Goal: Task Accomplishment & Management: Manage account settings

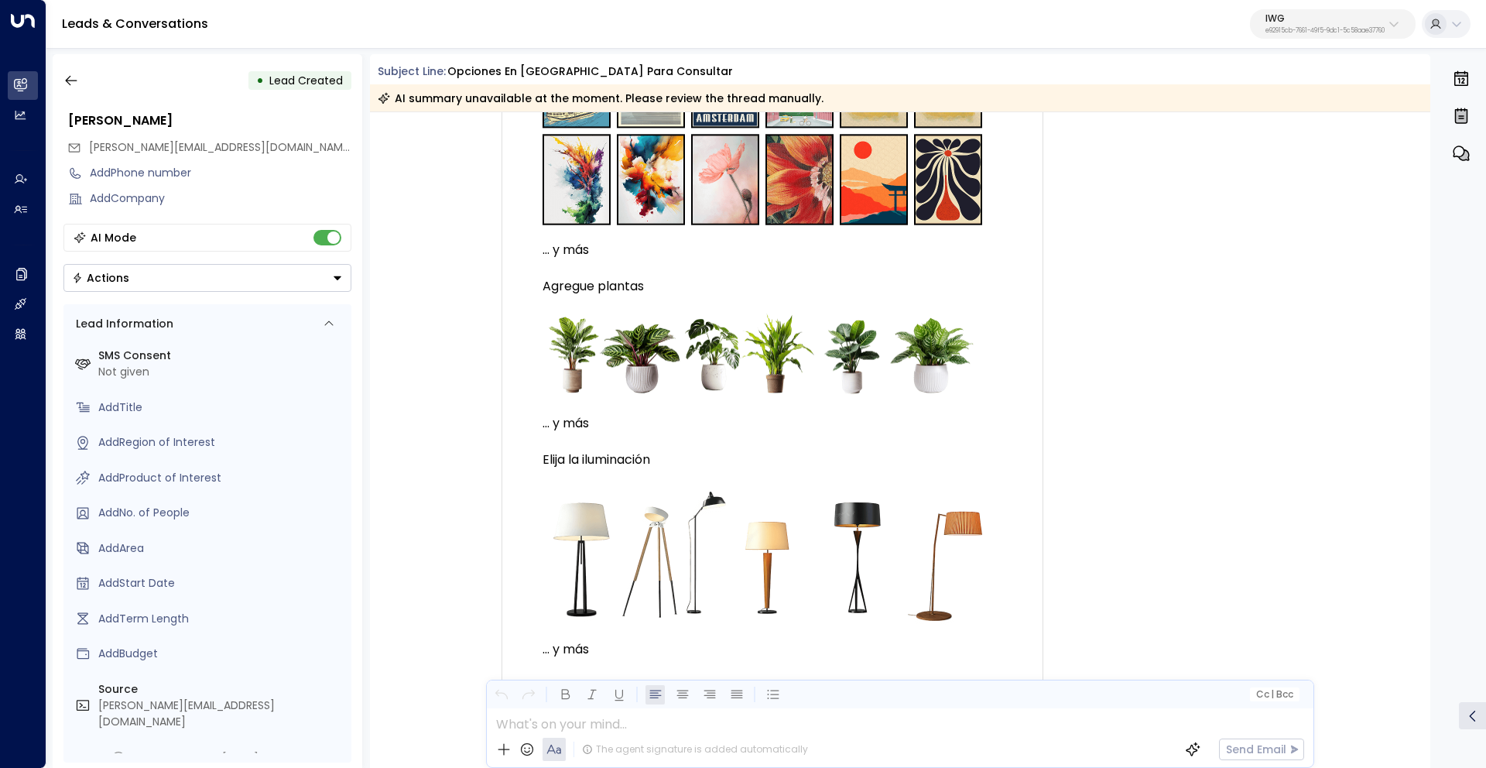
scroll to position [4708, 0]
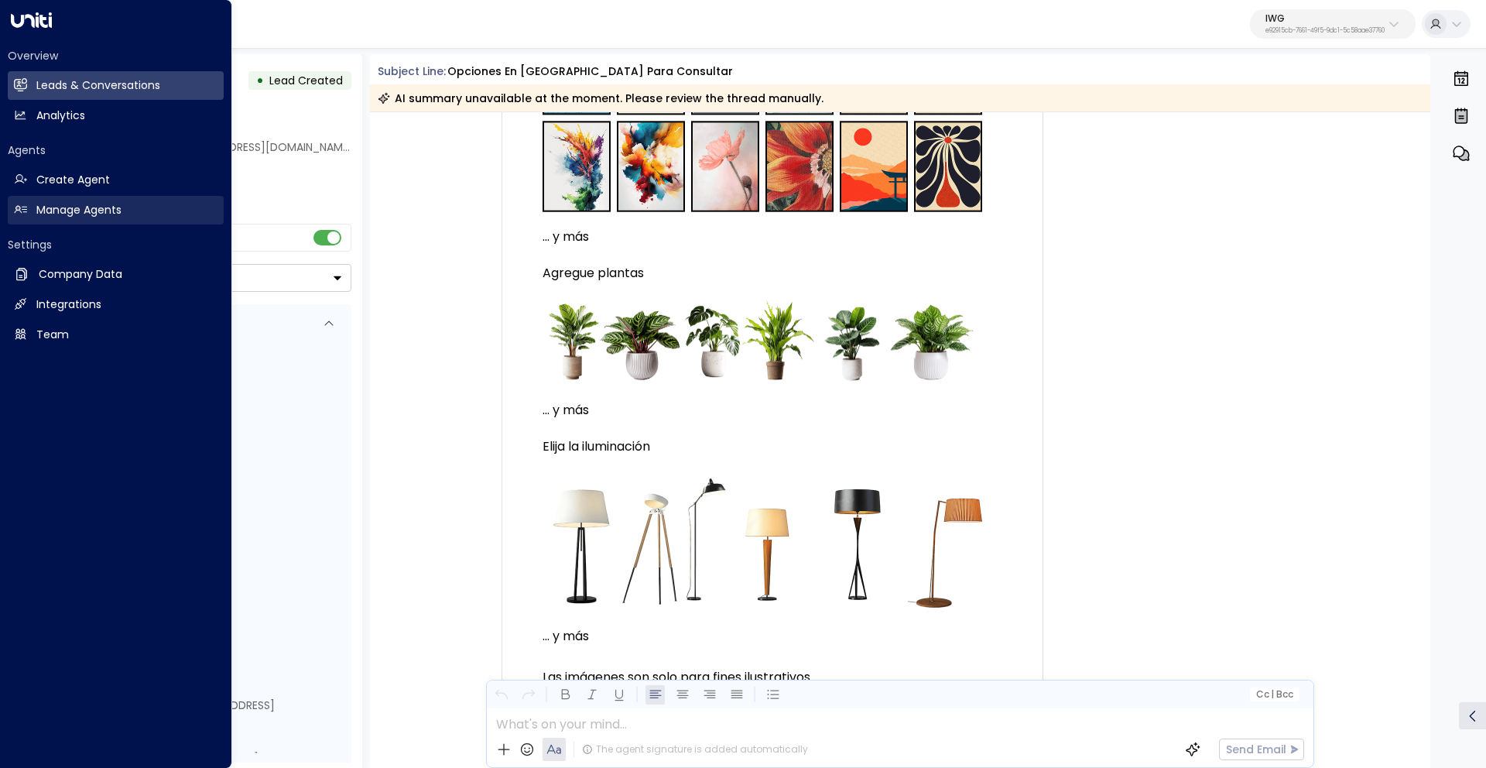
click at [70, 210] on h2 "Manage Agents" at bounding box center [78, 210] width 85 height 16
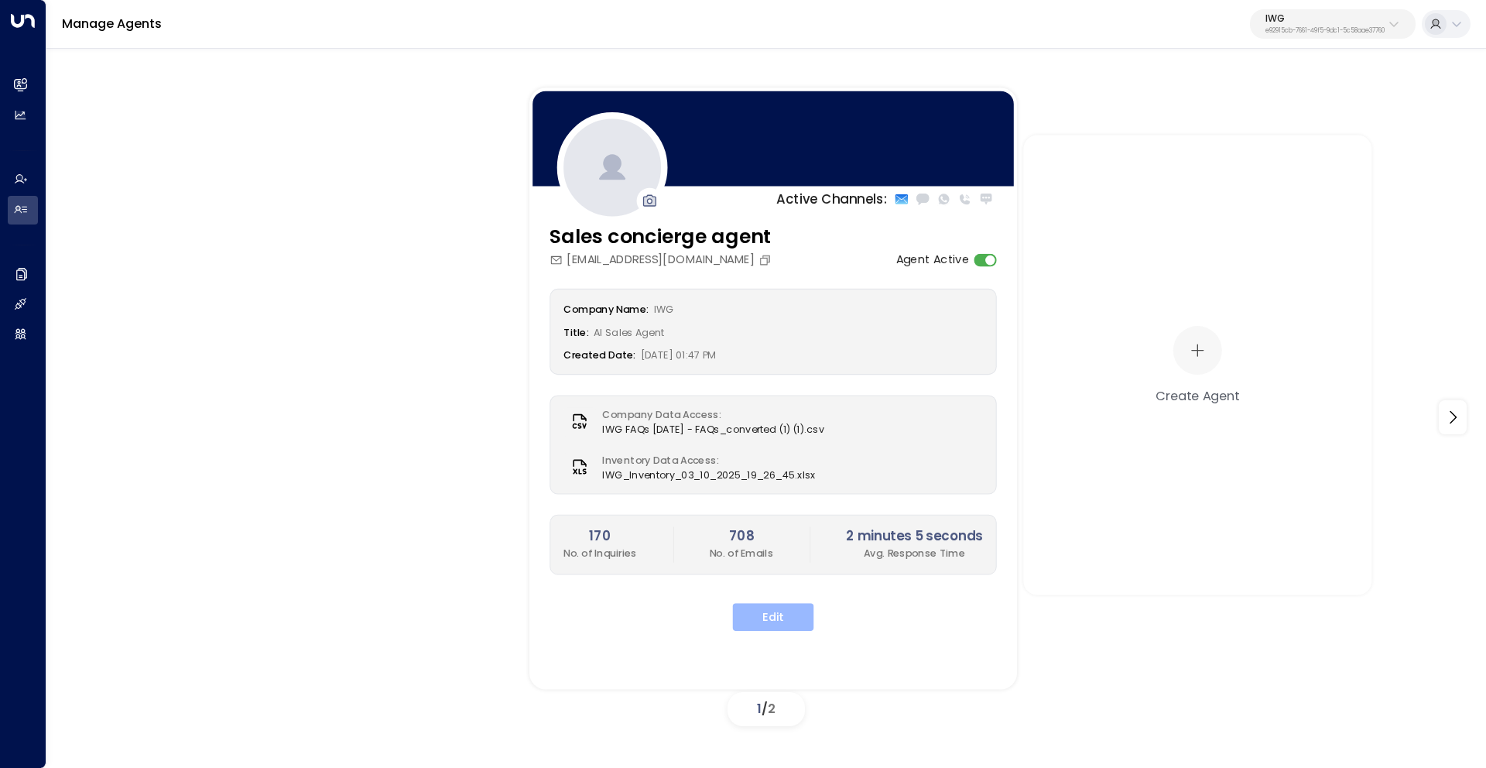
click at [771, 607] on button "Edit" at bounding box center [773, 617] width 81 height 28
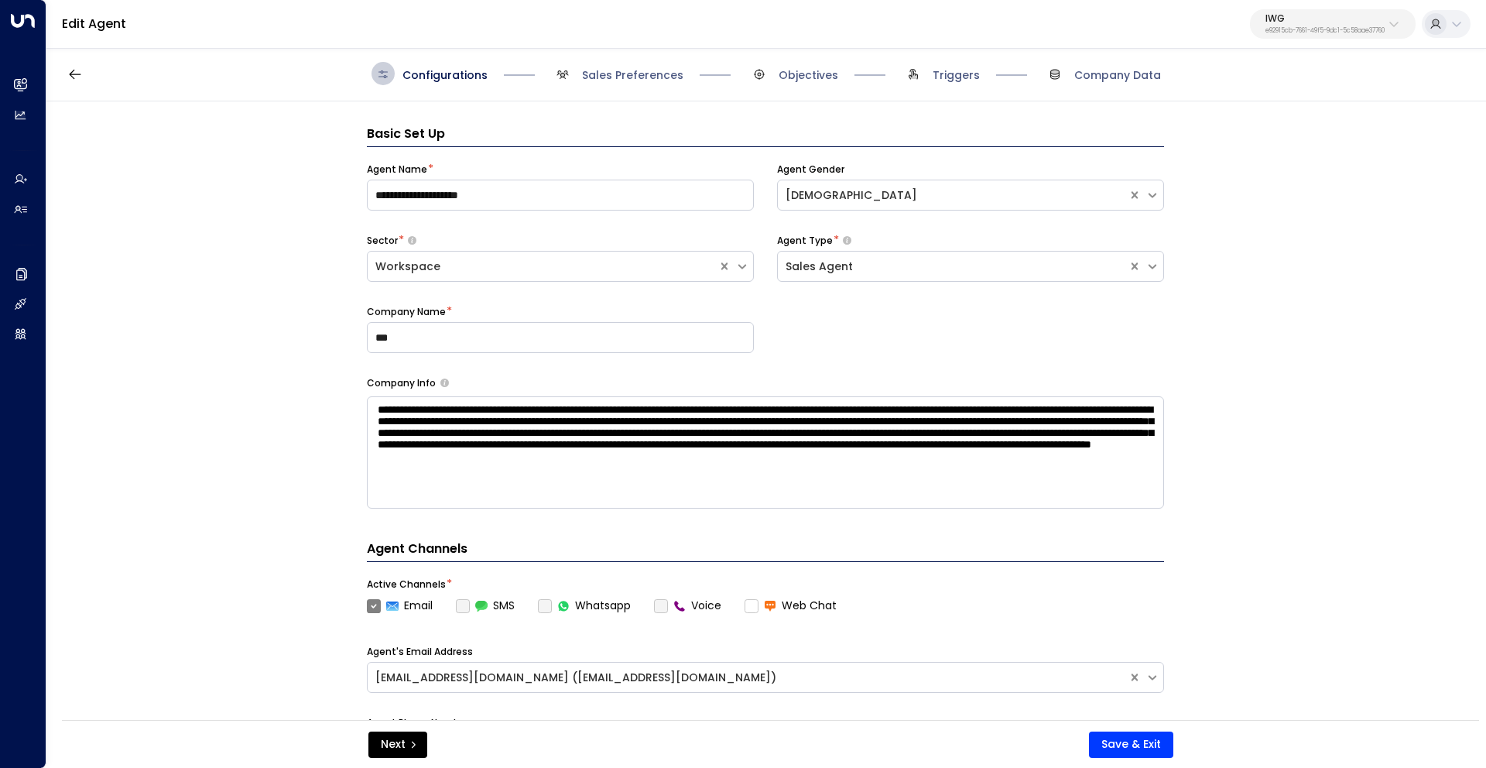
scroll to position [23, 0]
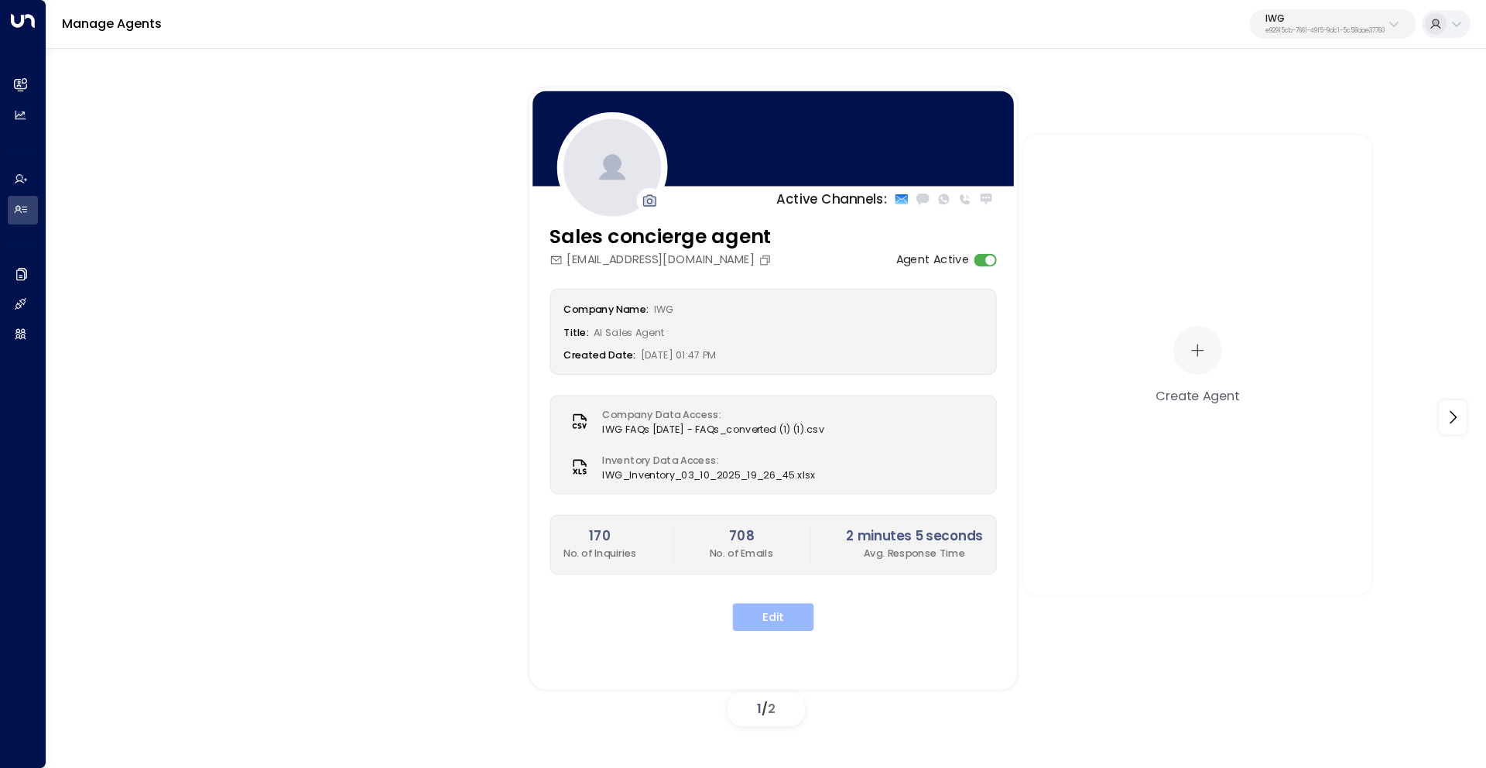
click at [798, 615] on button "Edit" at bounding box center [773, 617] width 81 height 28
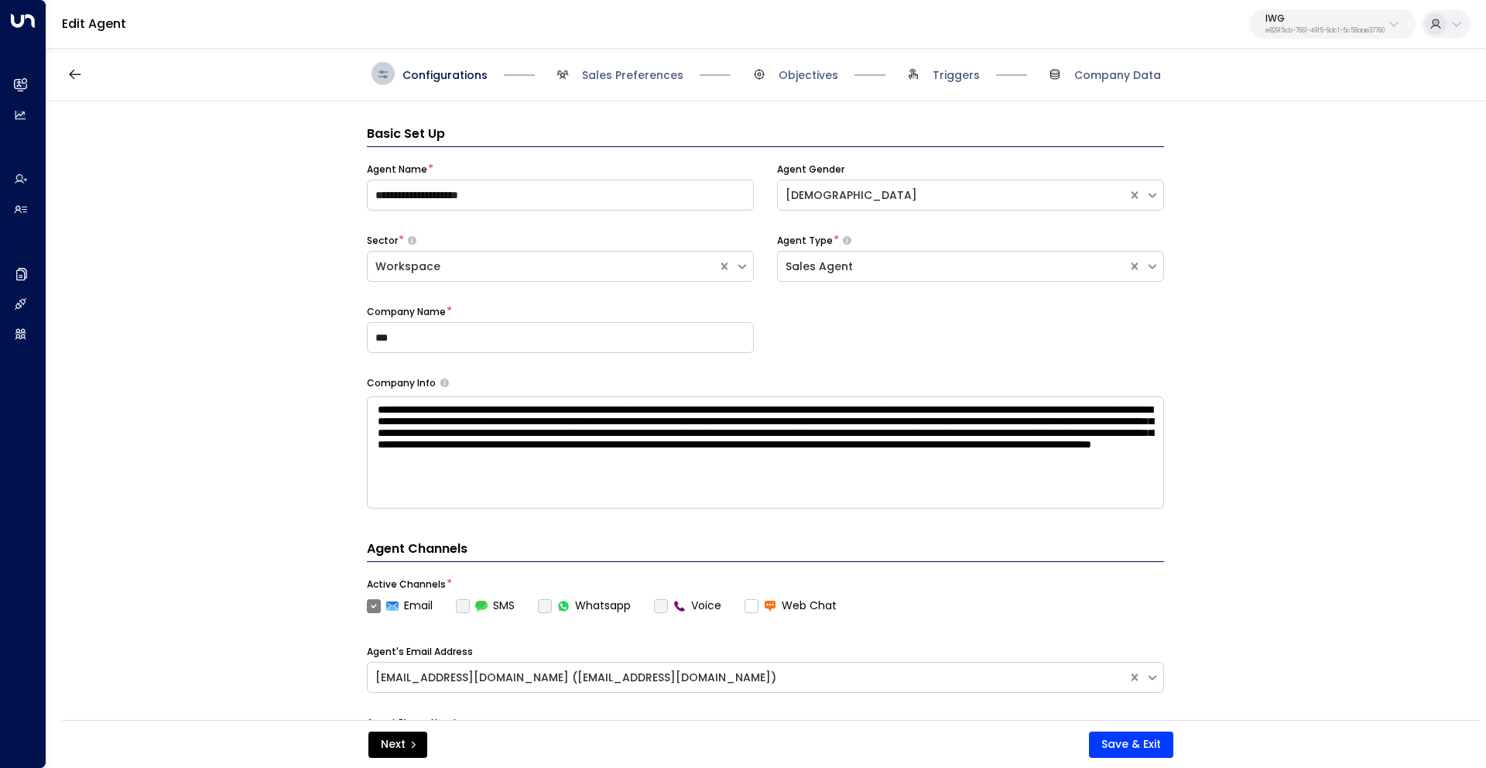
scroll to position [23, 0]
